Goal: Information Seeking & Learning: Learn about a topic

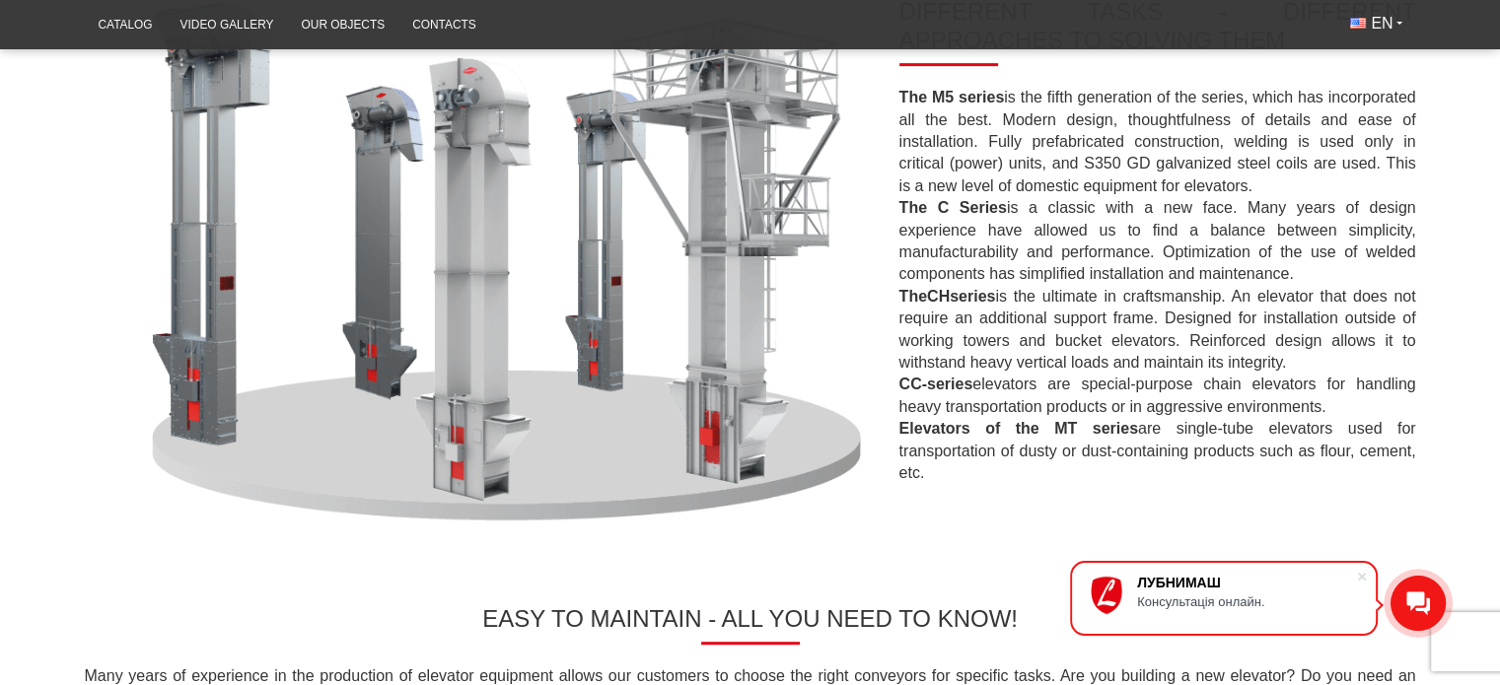
scroll to position [572, 0]
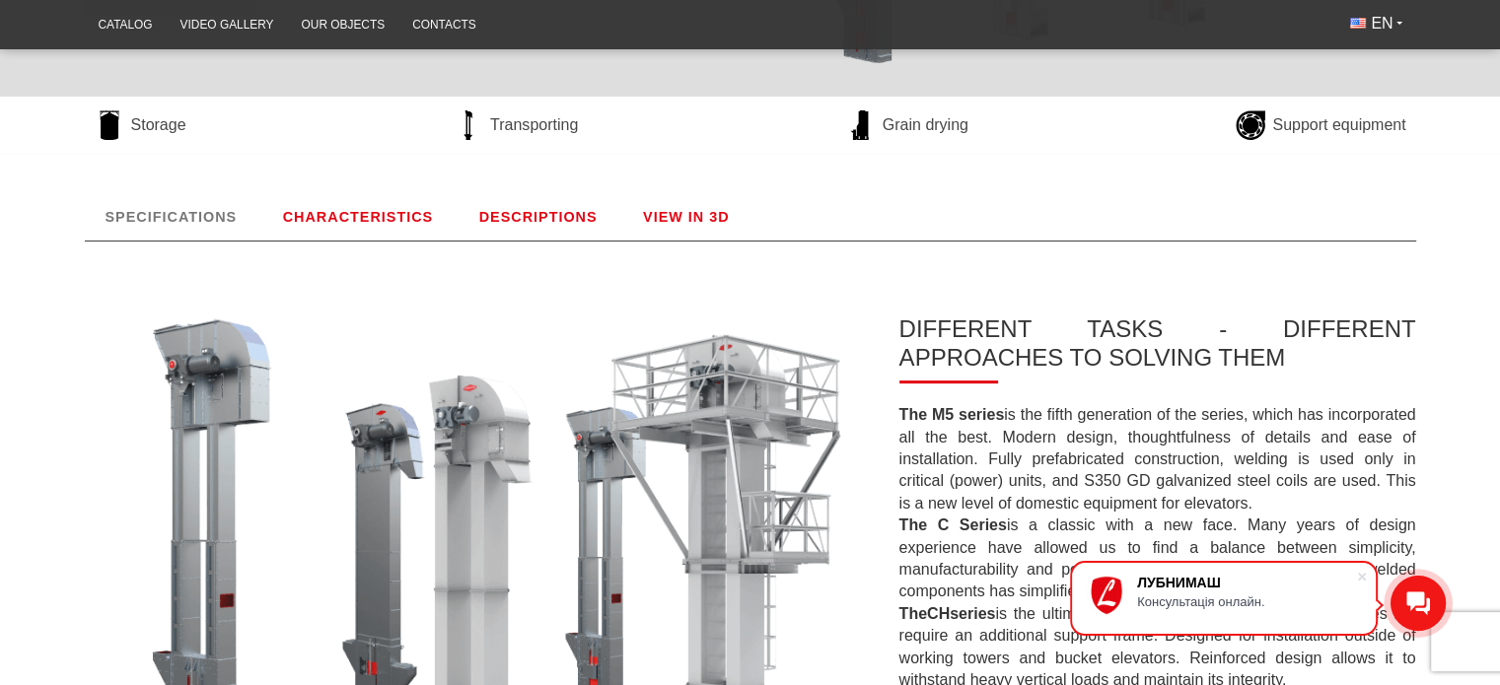
click at [387, 220] on link "CHARACTERISTICS" at bounding box center [358, 216] width 192 height 47
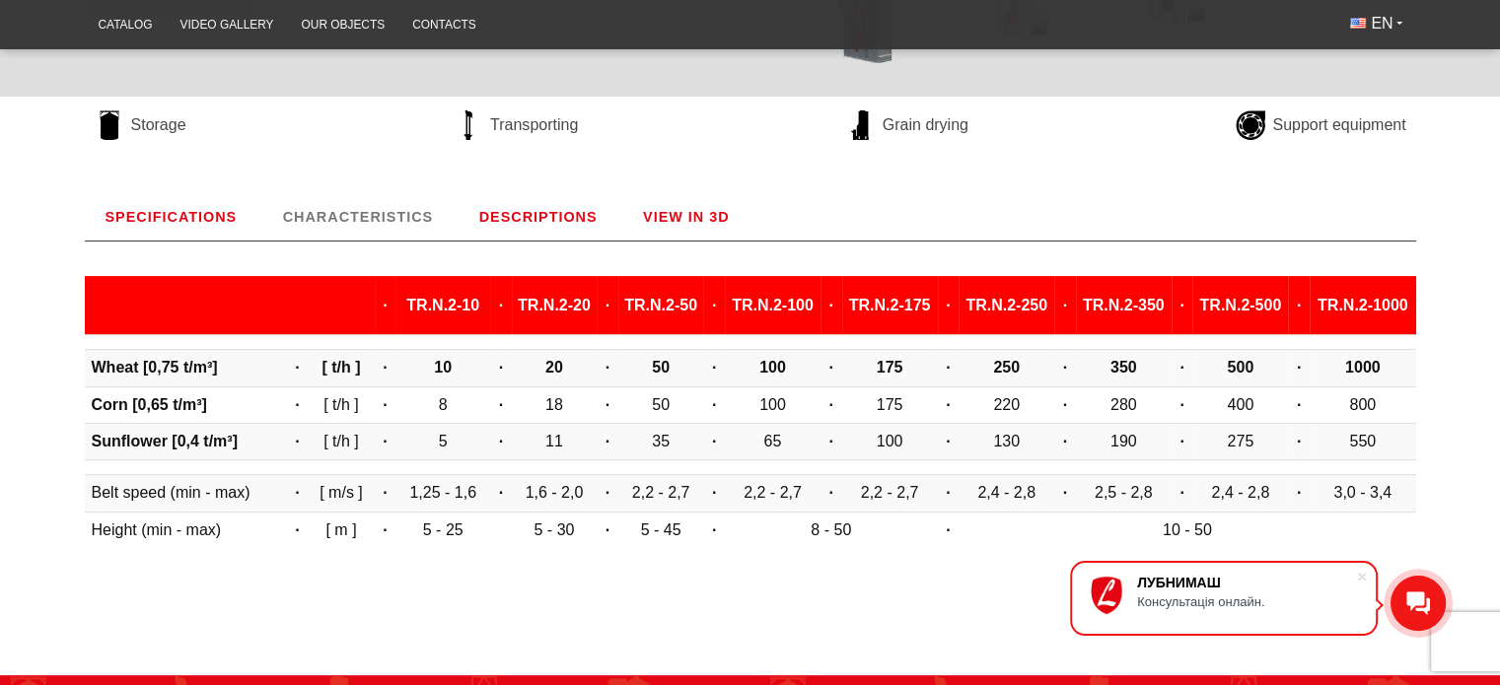
scroll to position [696, 0]
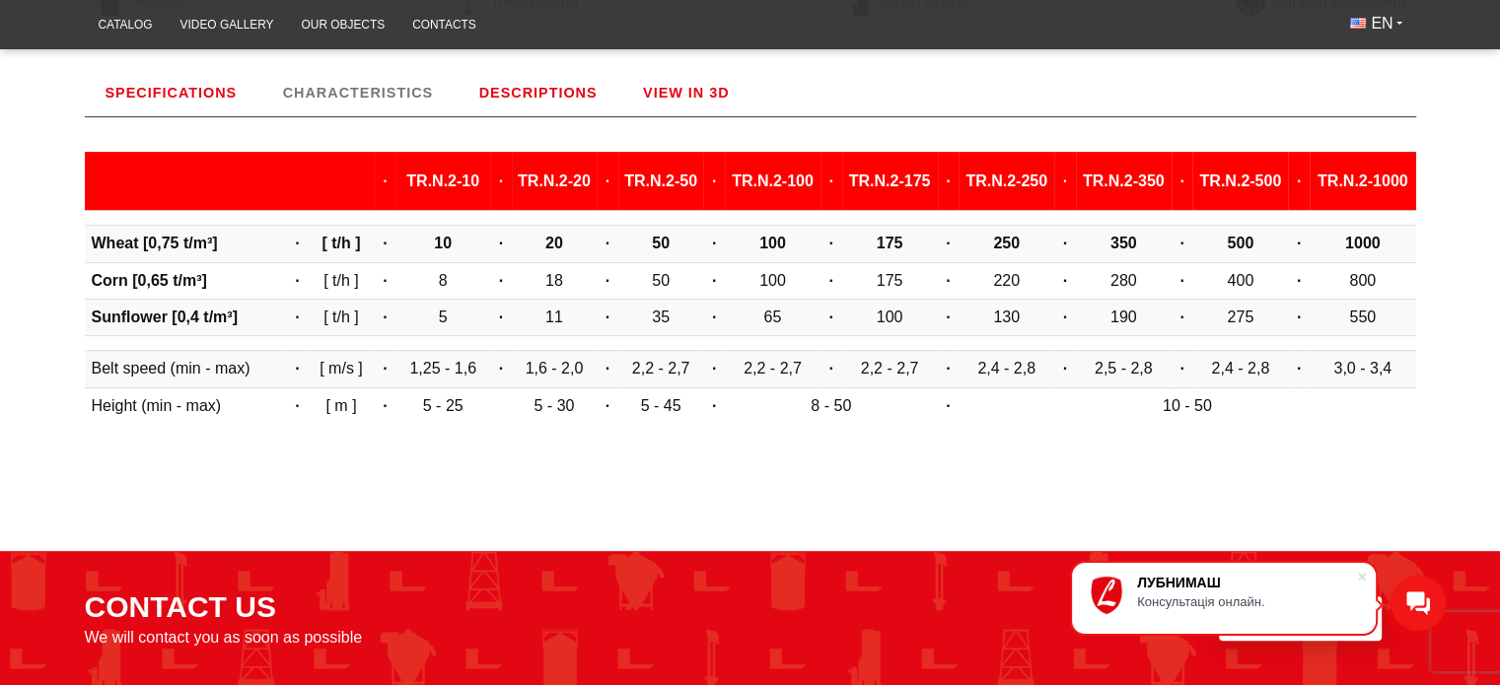
click at [500, 90] on link "DESCRIPTIONS" at bounding box center [538, 92] width 160 height 47
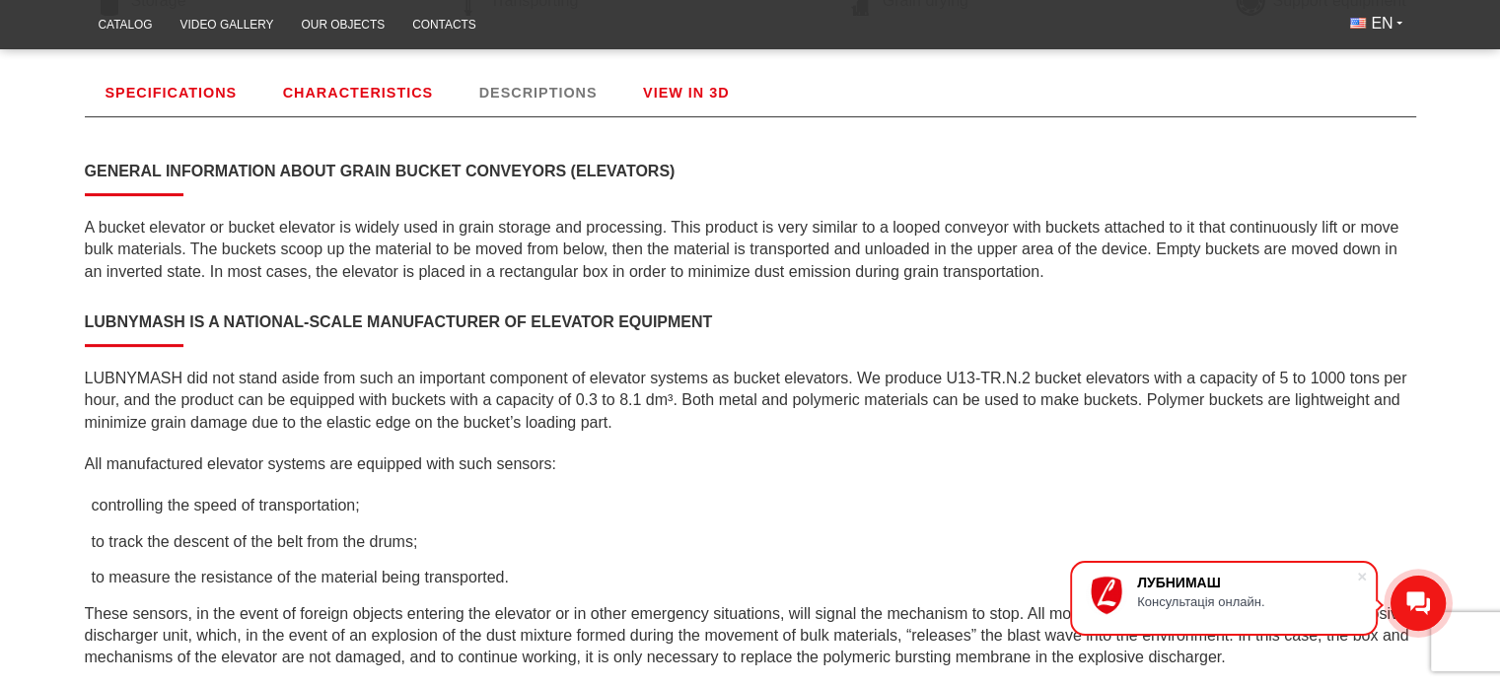
click at [702, 94] on link "VIEW IN 3D" at bounding box center [686, 92] width 128 height 47
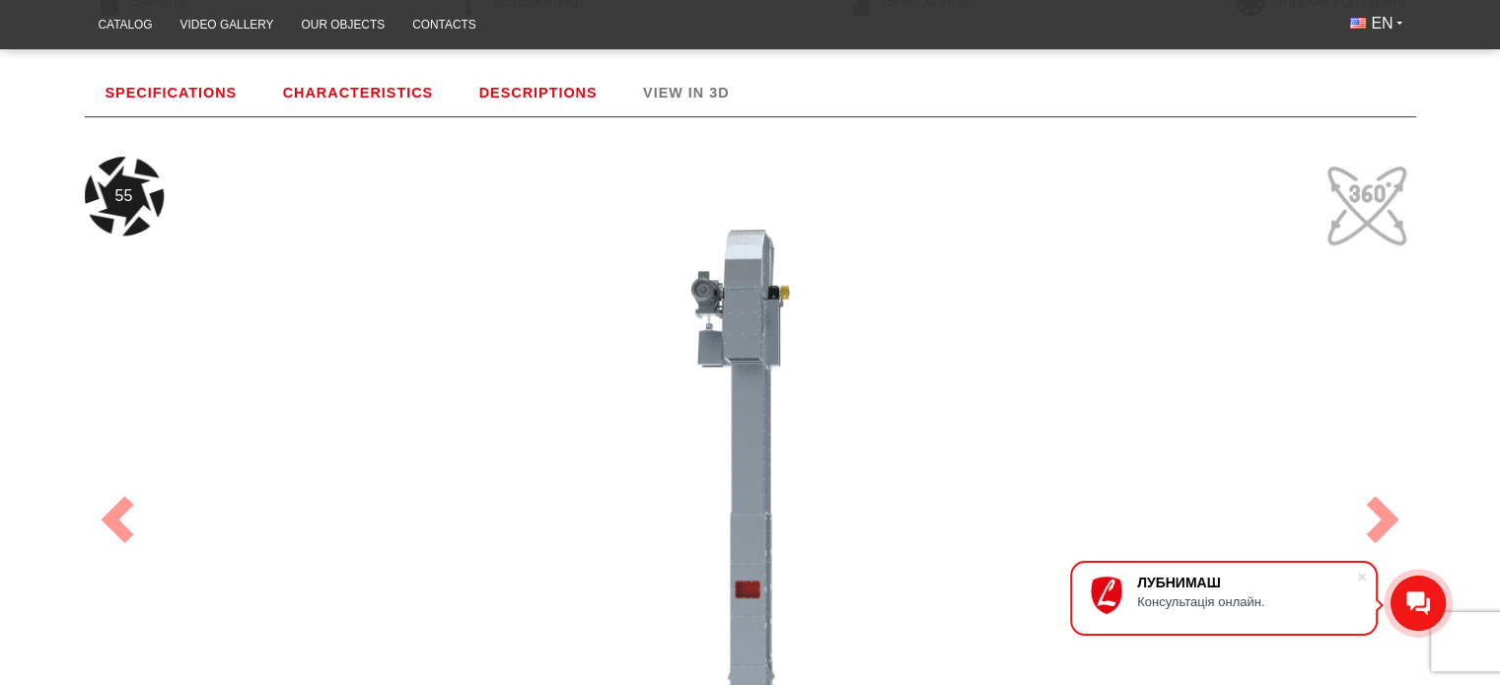
drag, startPoint x: 639, startPoint y: 350, endPoint x: 543, endPoint y: 305, distance: 105.8
click at [543, 305] on div "55" at bounding box center [750, 520] width 1331 height 726
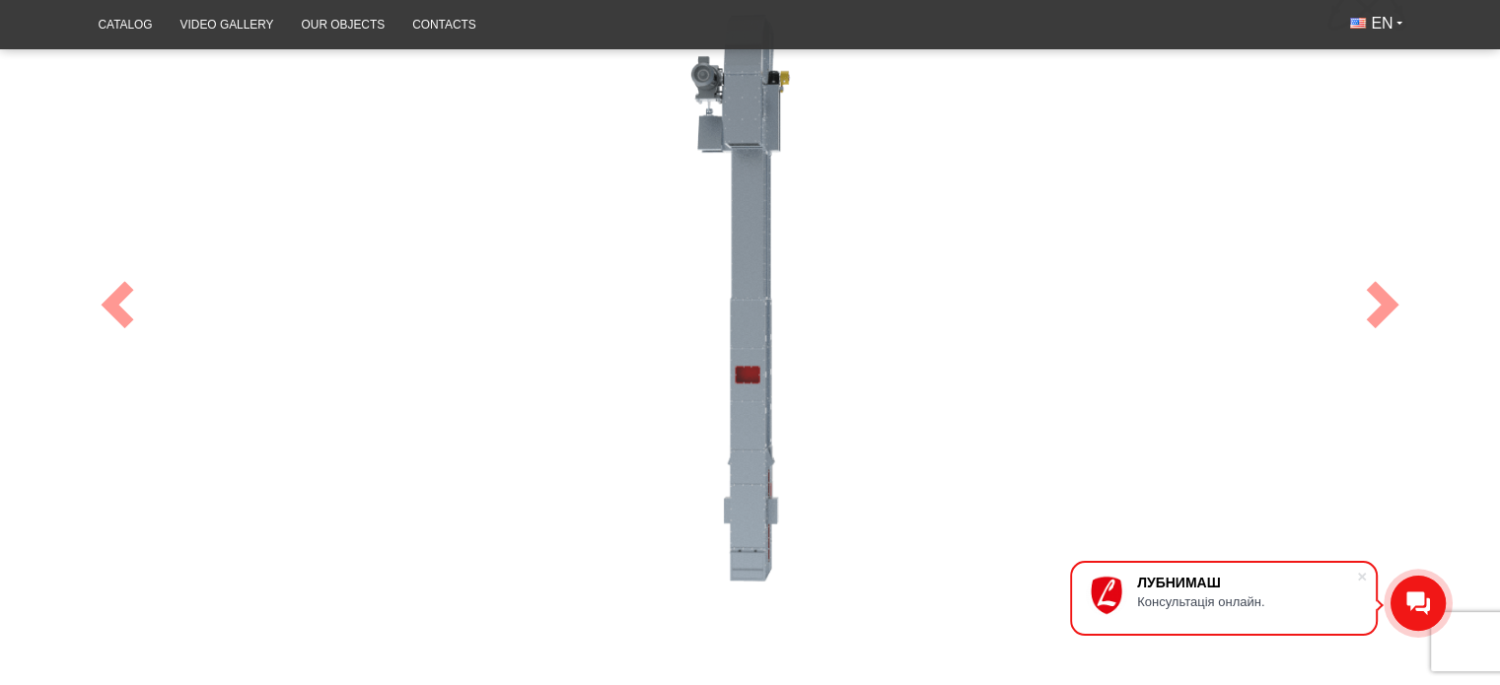
scroll to position [933, 0]
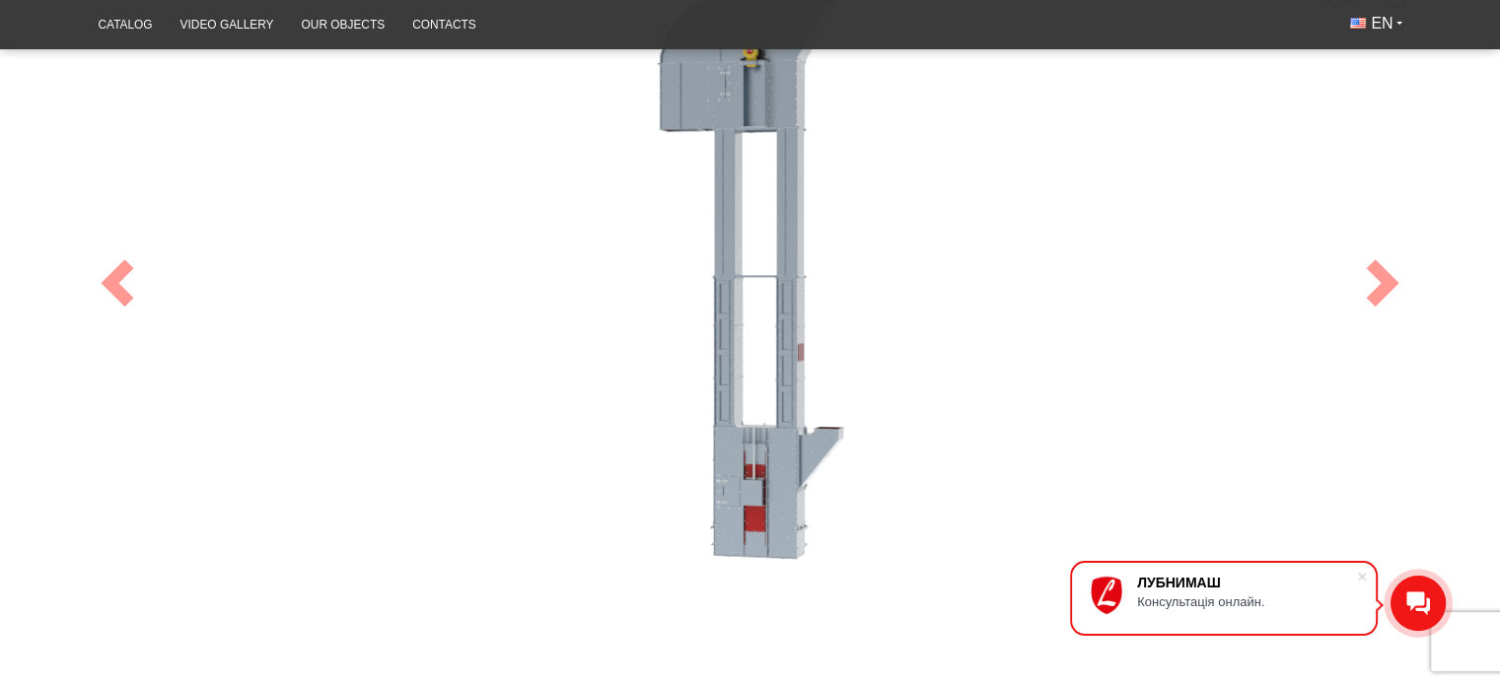
drag, startPoint x: 743, startPoint y: 334, endPoint x: 588, endPoint y: 315, distance: 157.0
click at [588, 315] on div "100" at bounding box center [750, 283] width 1331 height 726
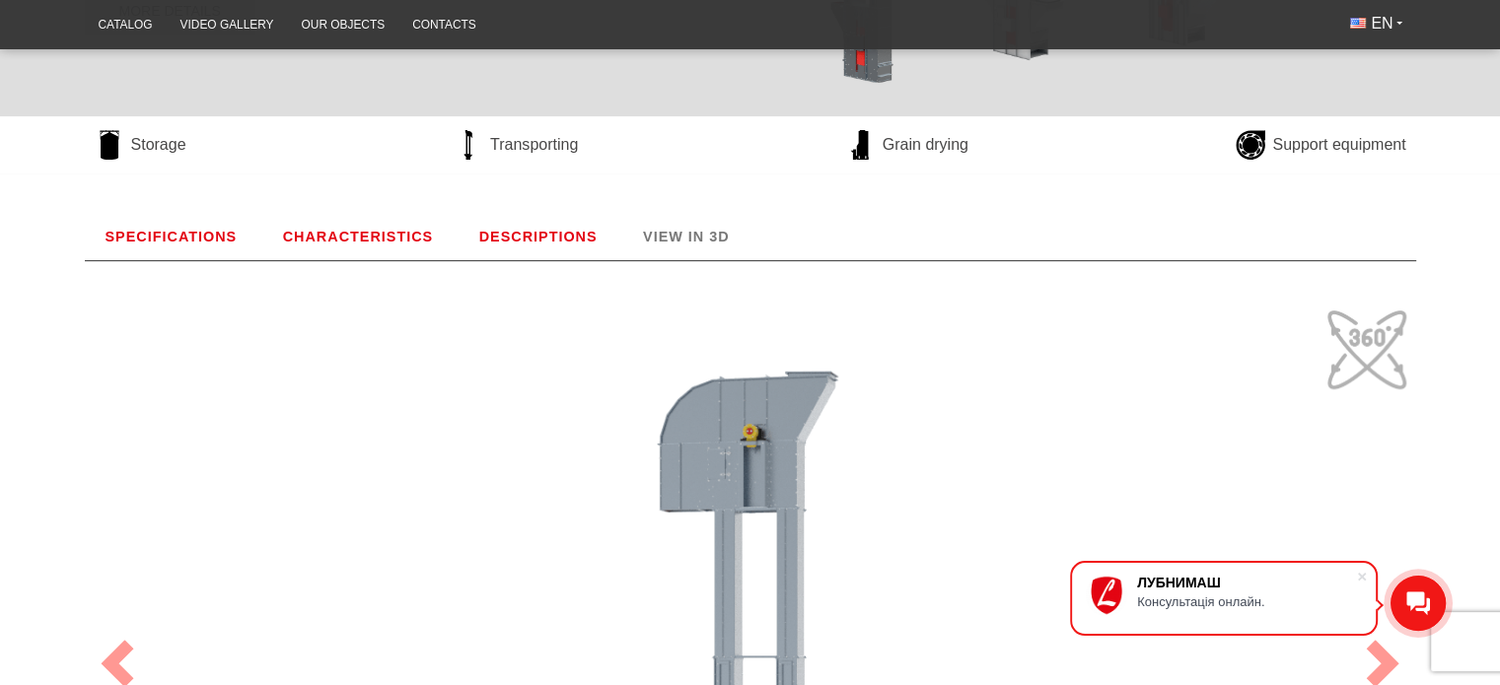
scroll to position [452, 0]
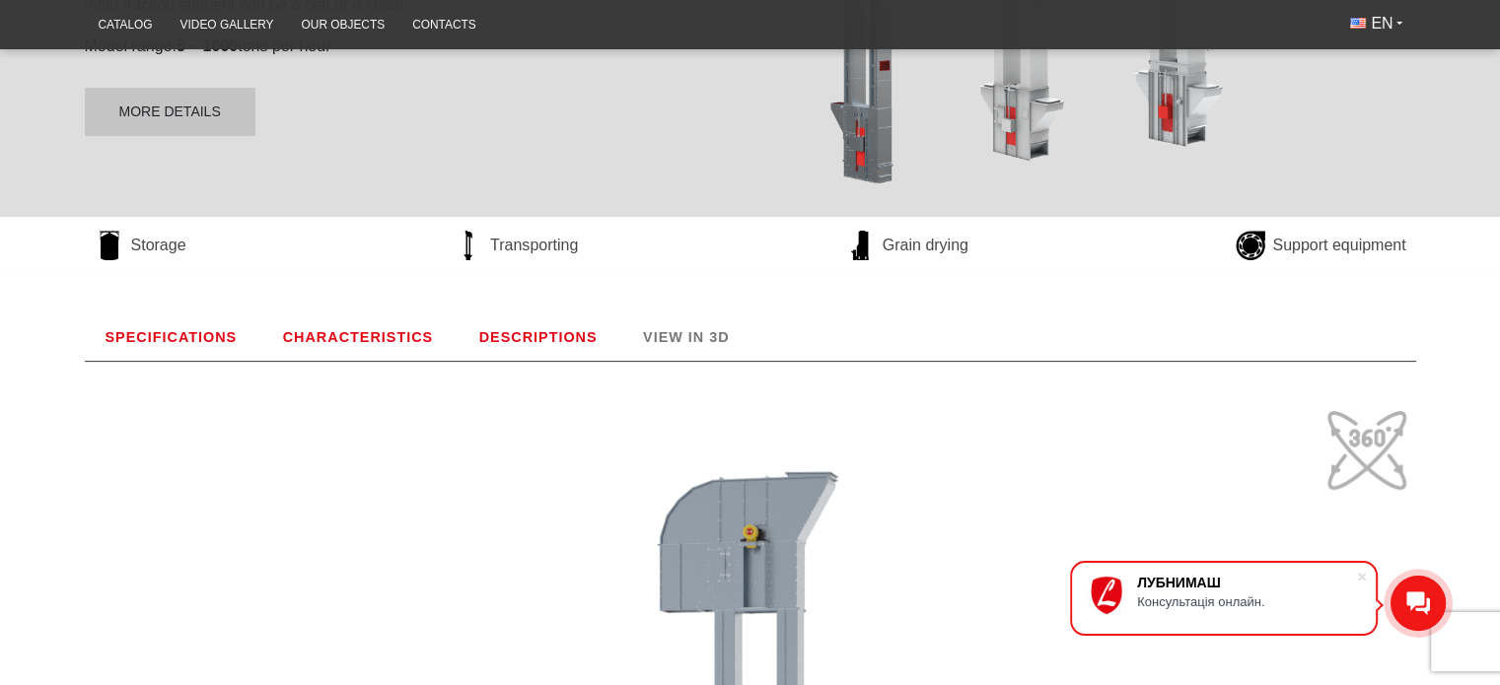
click at [390, 322] on link "CHARACTERISTICS" at bounding box center [358, 337] width 192 height 47
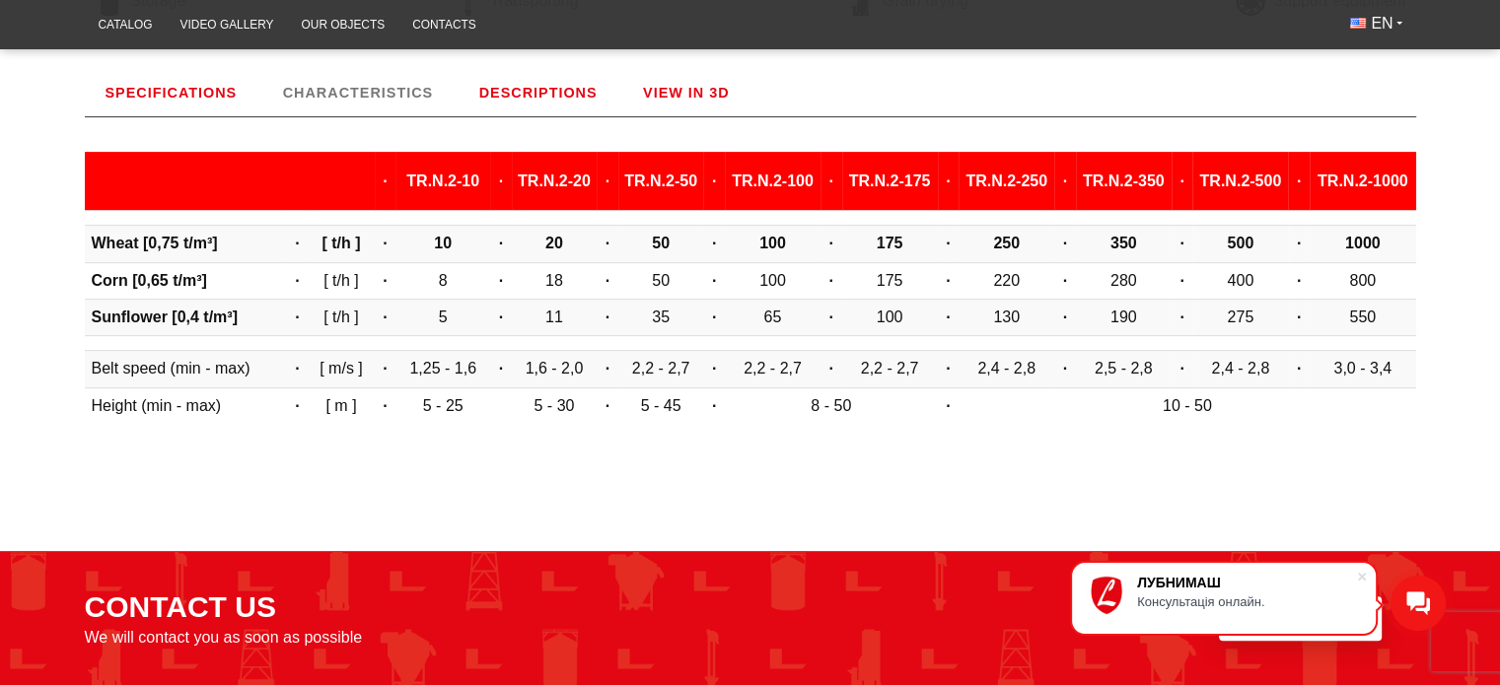
click at [548, 111] on link "DESCRIPTIONS" at bounding box center [538, 92] width 160 height 47
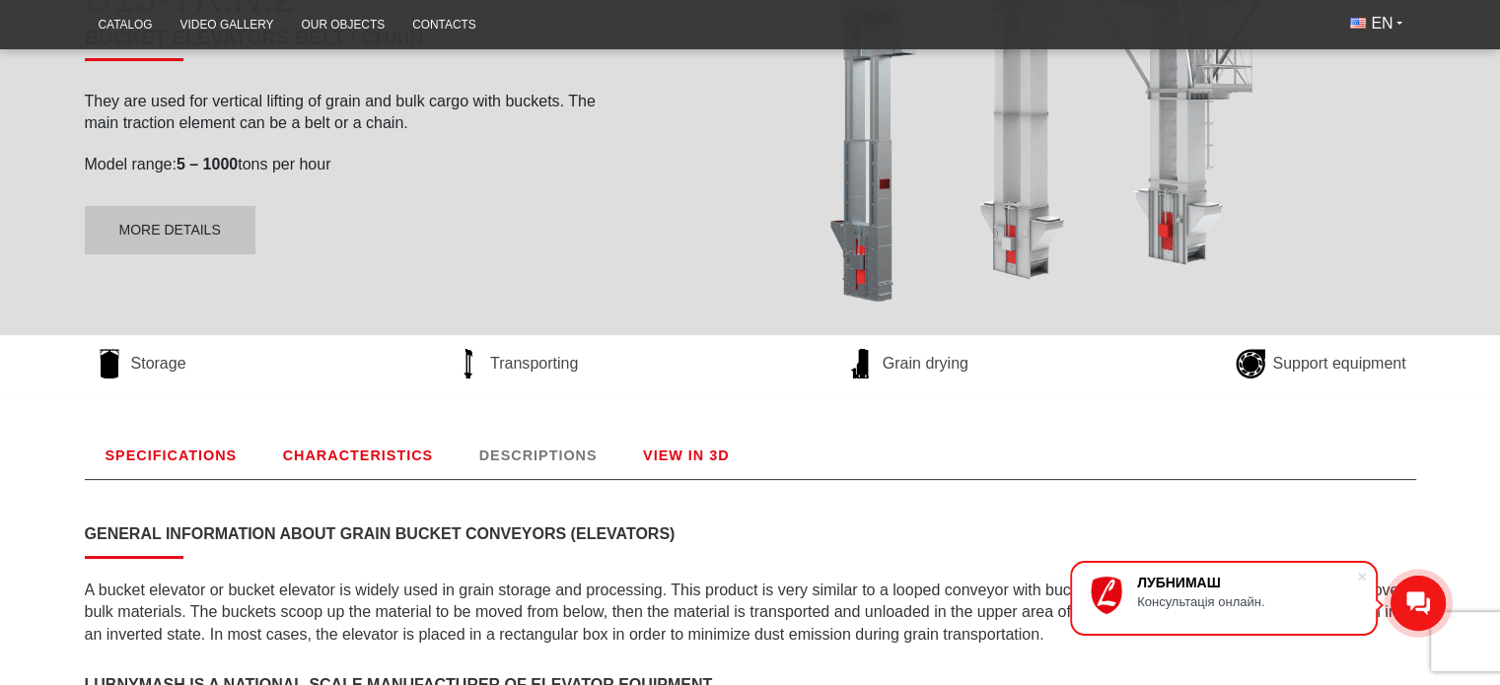
click at [222, 450] on link "SPECIFICATIONS" at bounding box center [172, 455] width 174 height 47
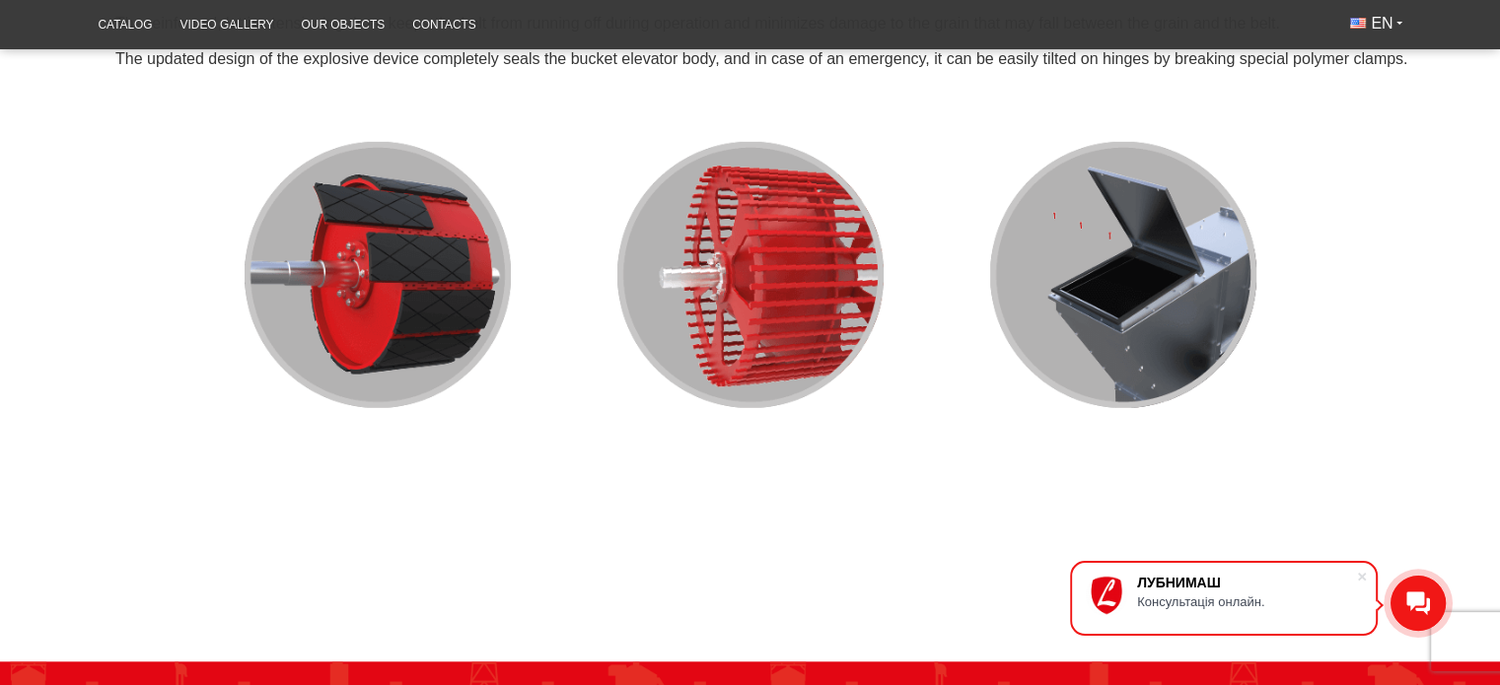
scroll to position [1641, 0]
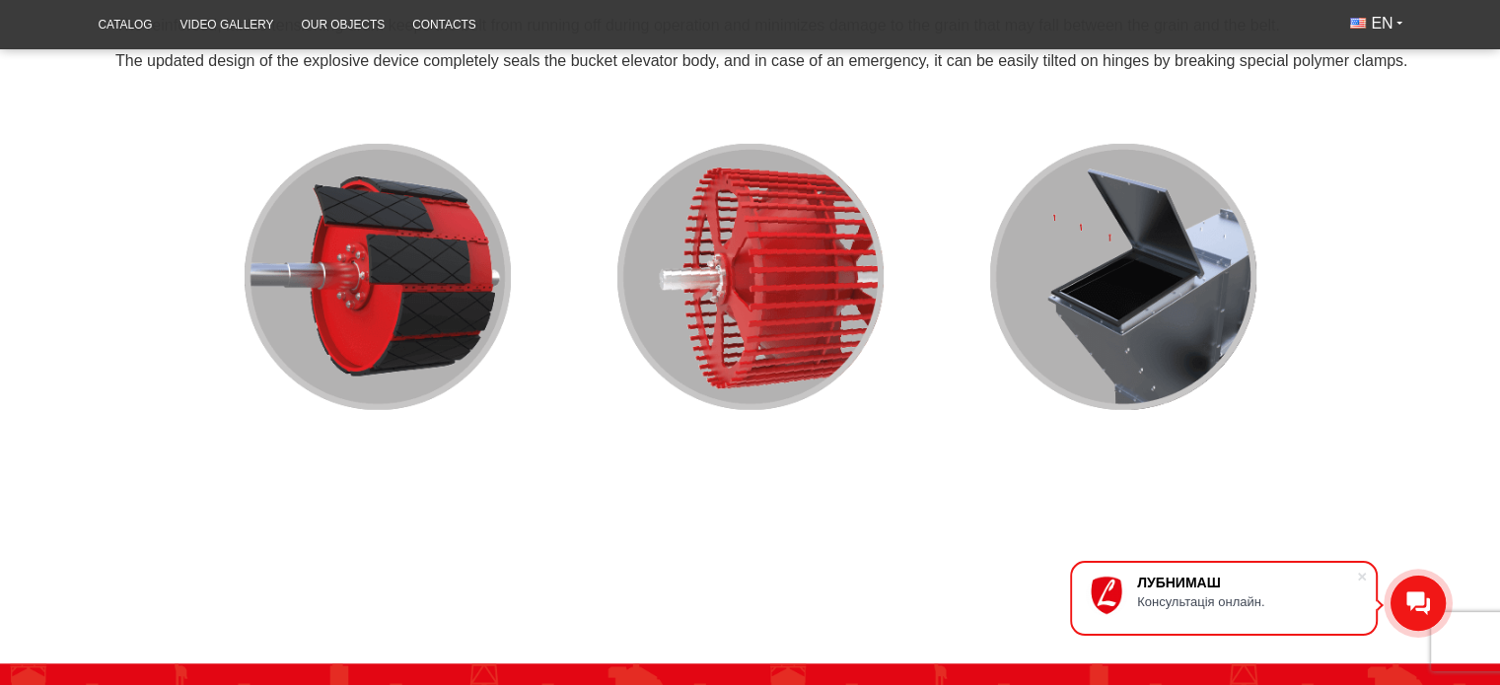
click at [332, 300] on img at bounding box center [750, 277] width 1331 height 382
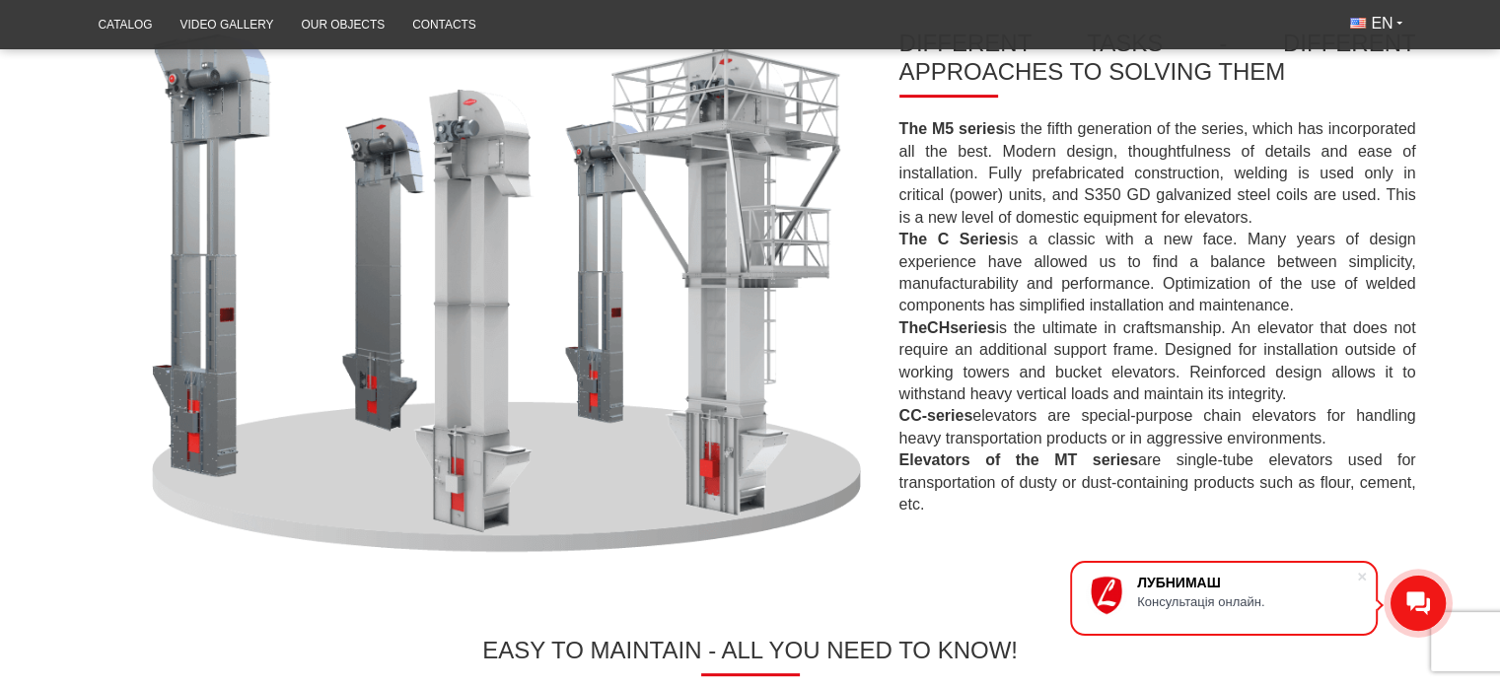
scroll to position [561, 0]
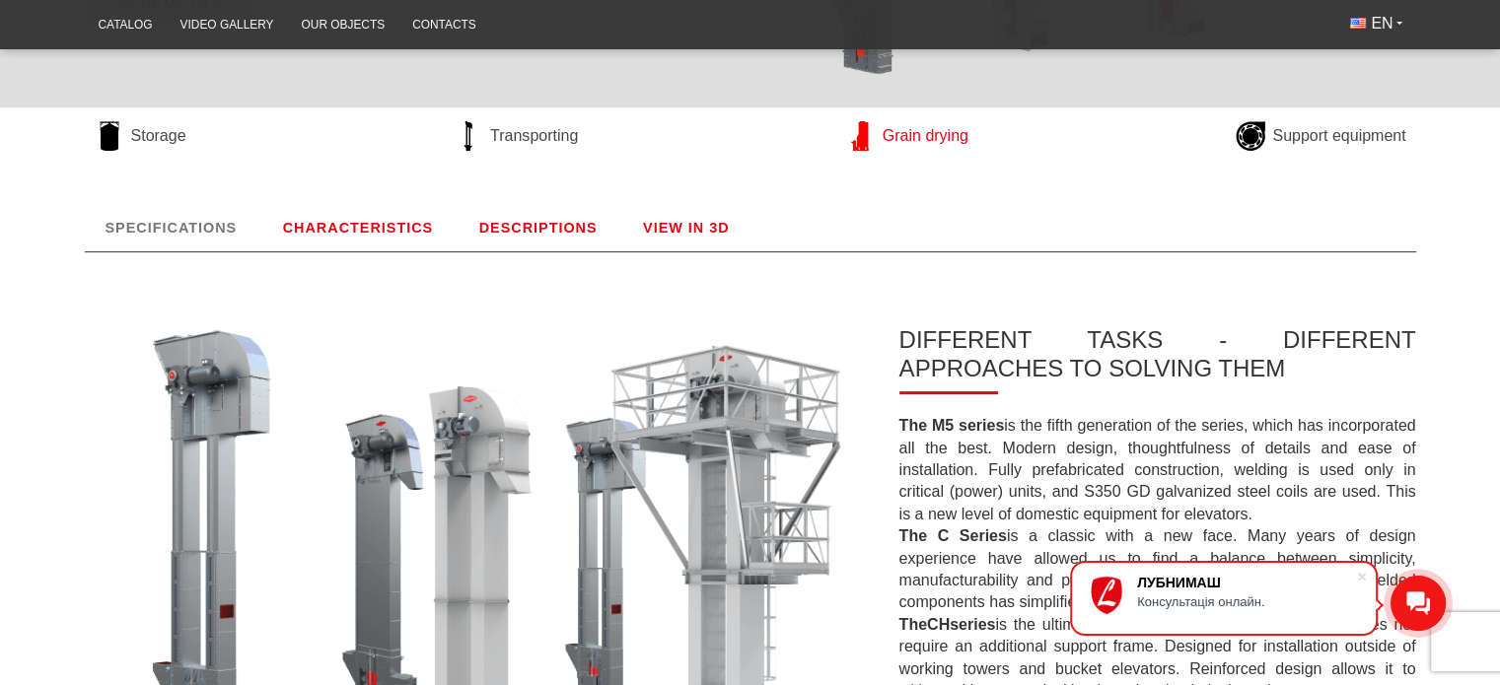
click at [917, 132] on span "Grain drying" at bounding box center [925, 136] width 86 height 22
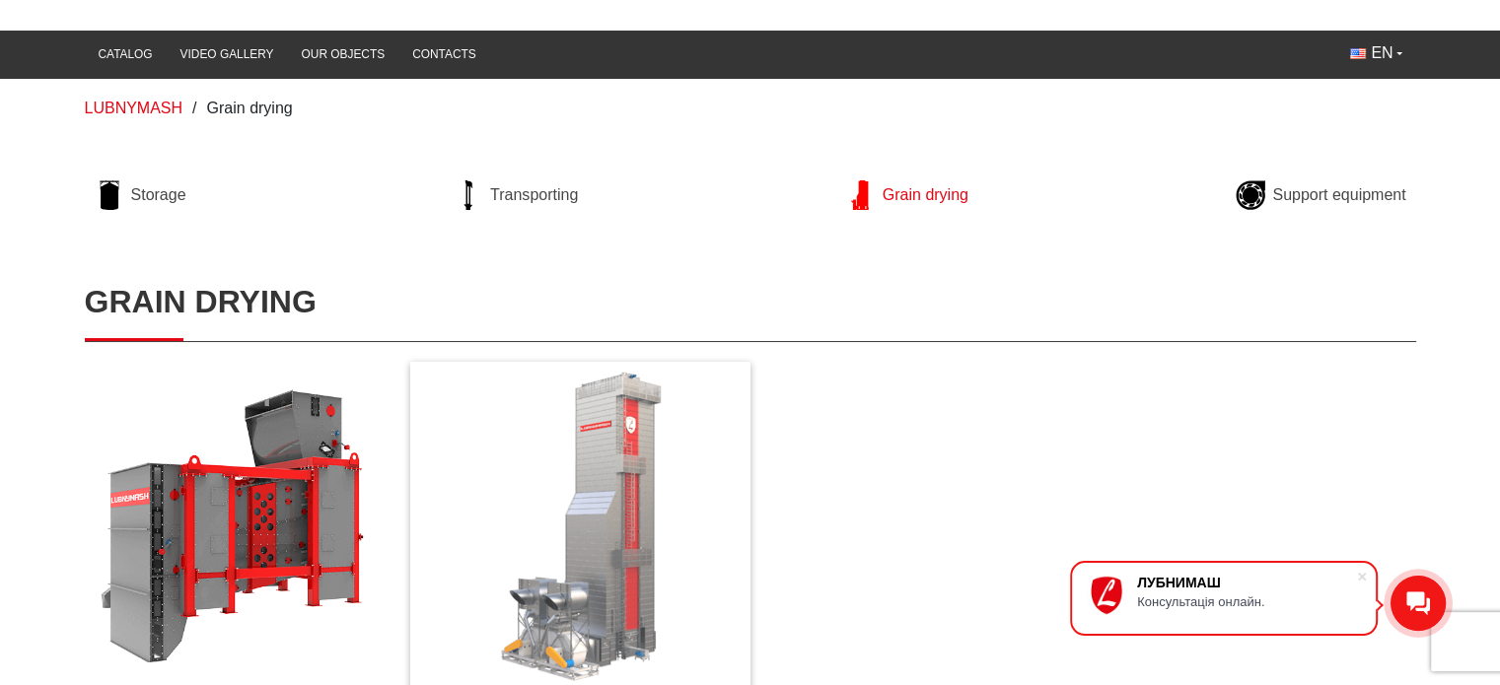
scroll to position [97, 0]
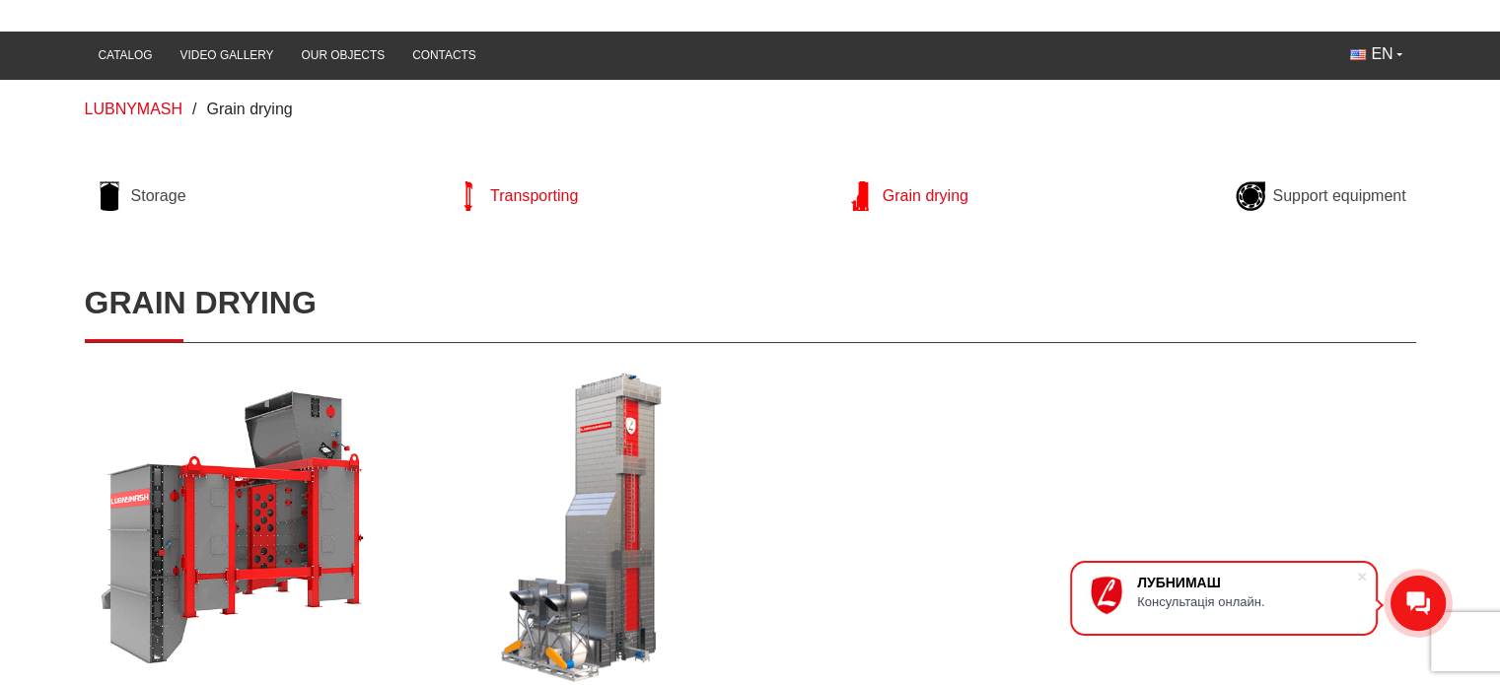
click at [542, 189] on span "Transporting" at bounding box center [534, 196] width 88 height 22
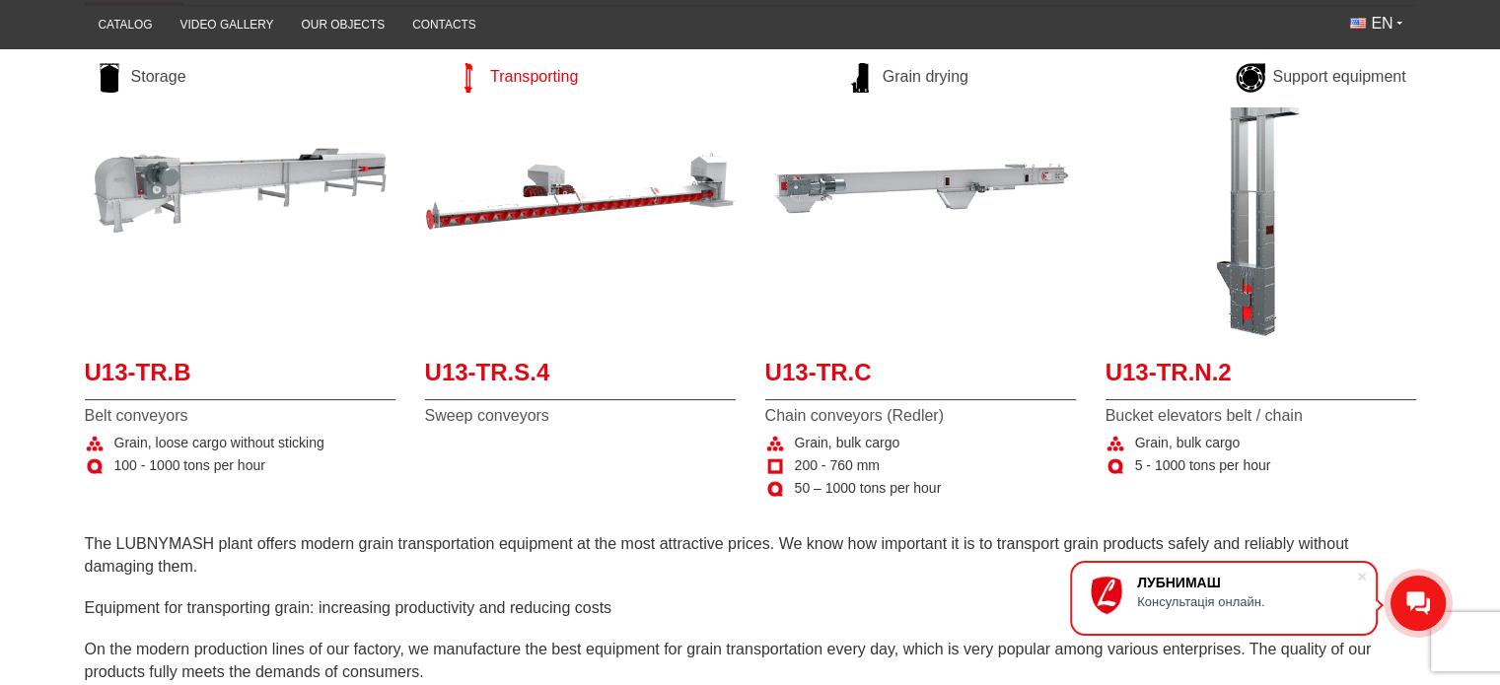
scroll to position [442, 0]
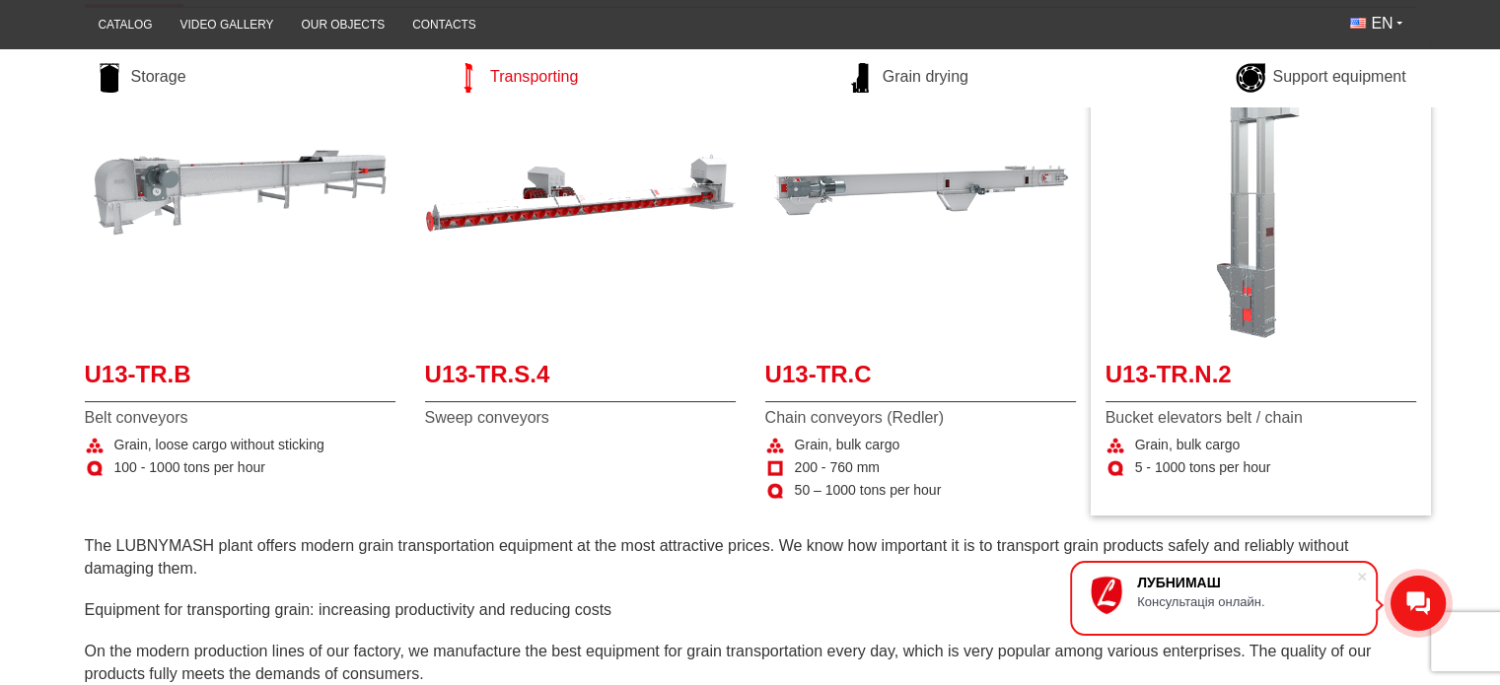
click at [1254, 203] on img at bounding box center [1260, 192] width 311 height 311
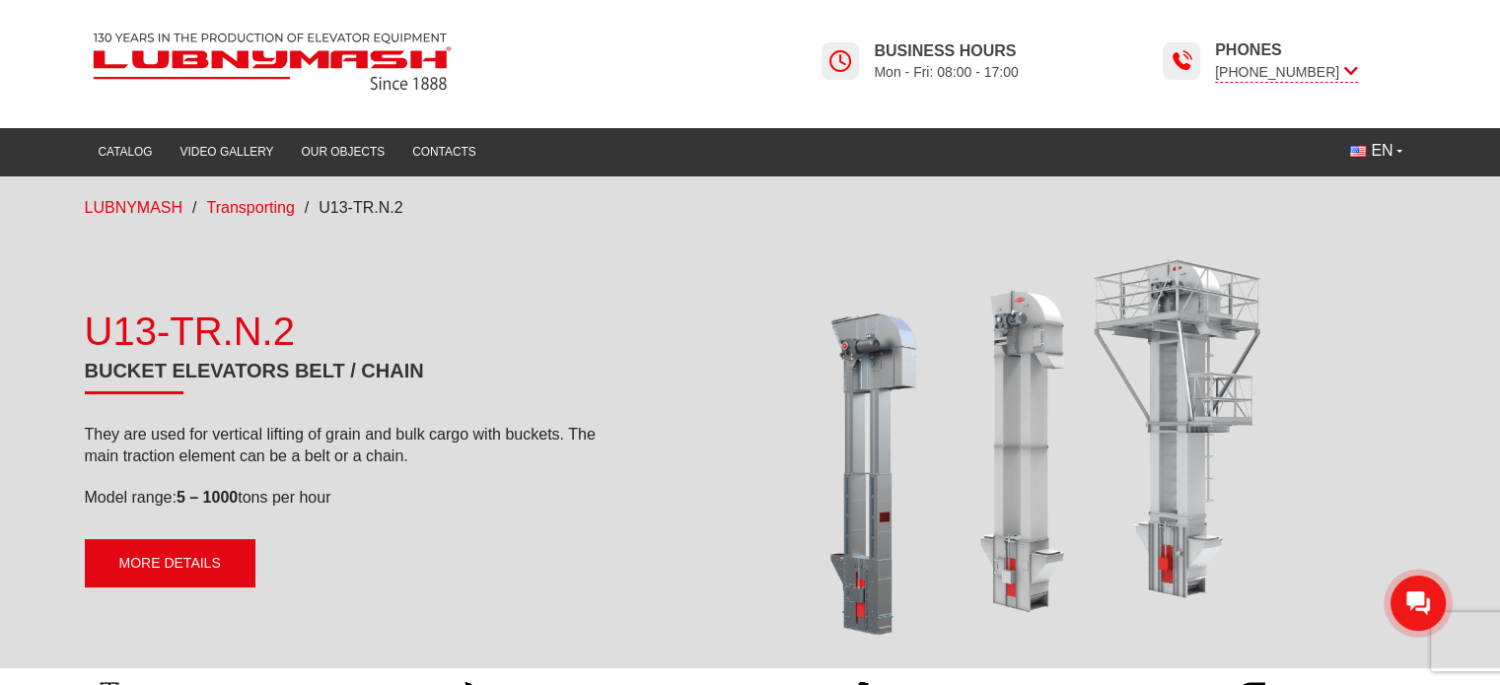
click at [174, 571] on link "More details" at bounding box center [170, 563] width 171 height 49
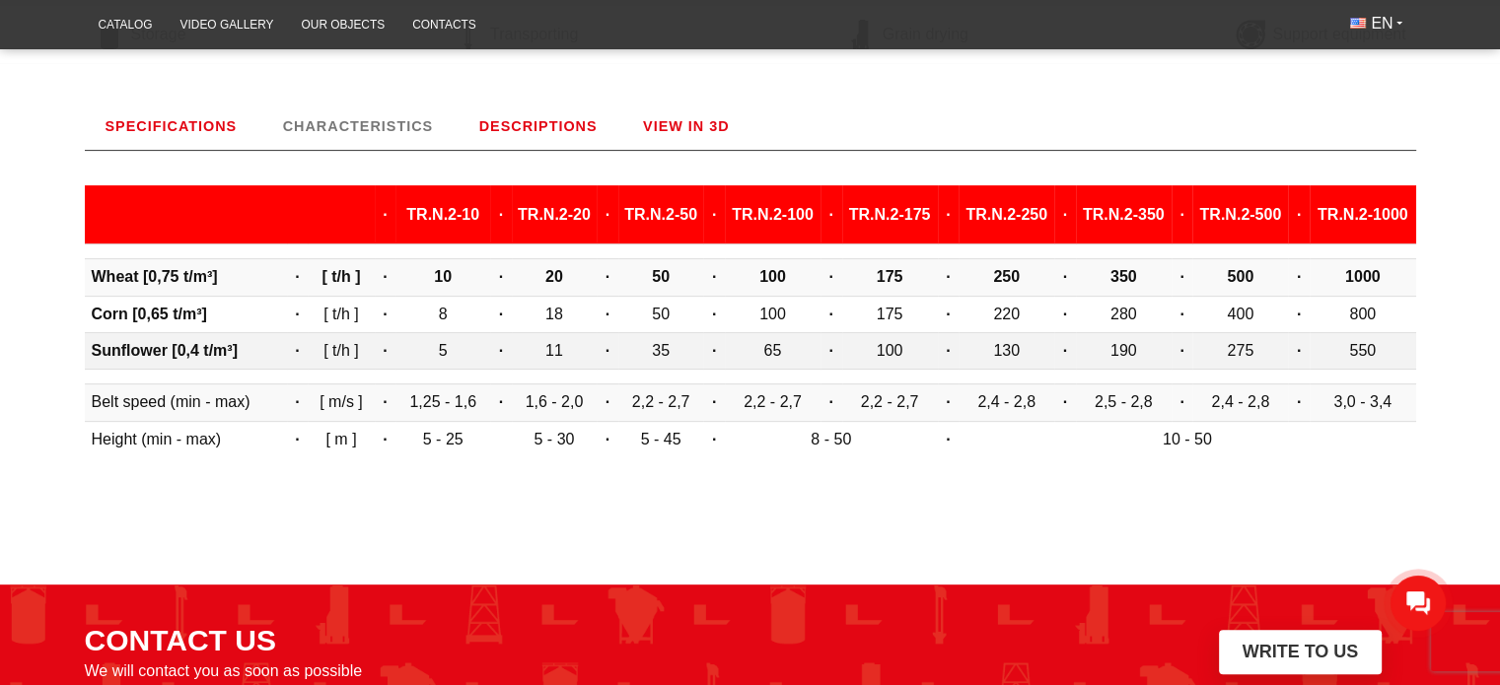
scroll to position [696, 0]
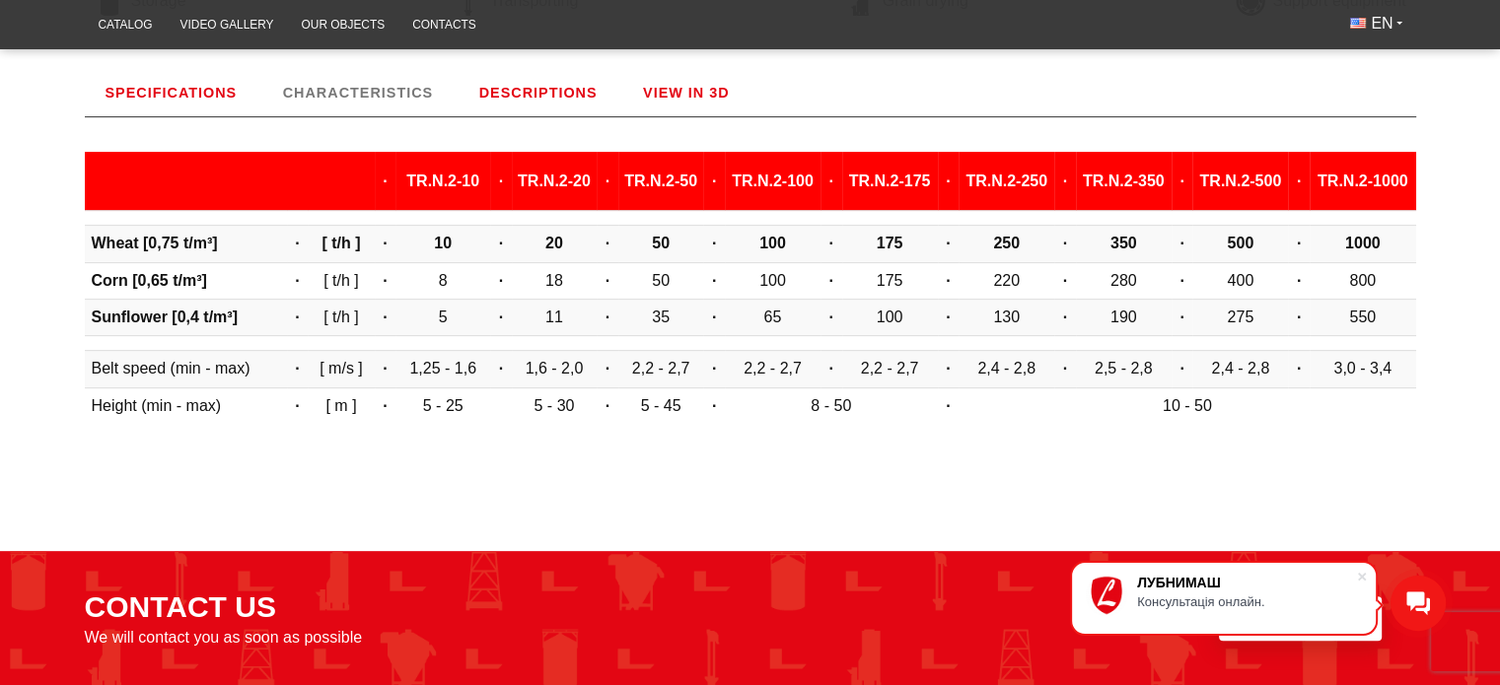
click at [406, 180] on b "TR.N.2-10" at bounding box center [442, 181] width 73 height 17
click at [413, 318] on td "5" at bounding box center [442, 318] width 95 height 36
drag, startPoint x: 374, startPoint y: 180, endPoint x: 454, endPoint y: 175, distance: 80.0
click at [454, 175] on b "TR.N.2-10" at bounding box center [442, 181] width 73 height 17
copy b "TR.N.2-10"
